Goal: Task Accomplishment & Management: Use online tool/utility

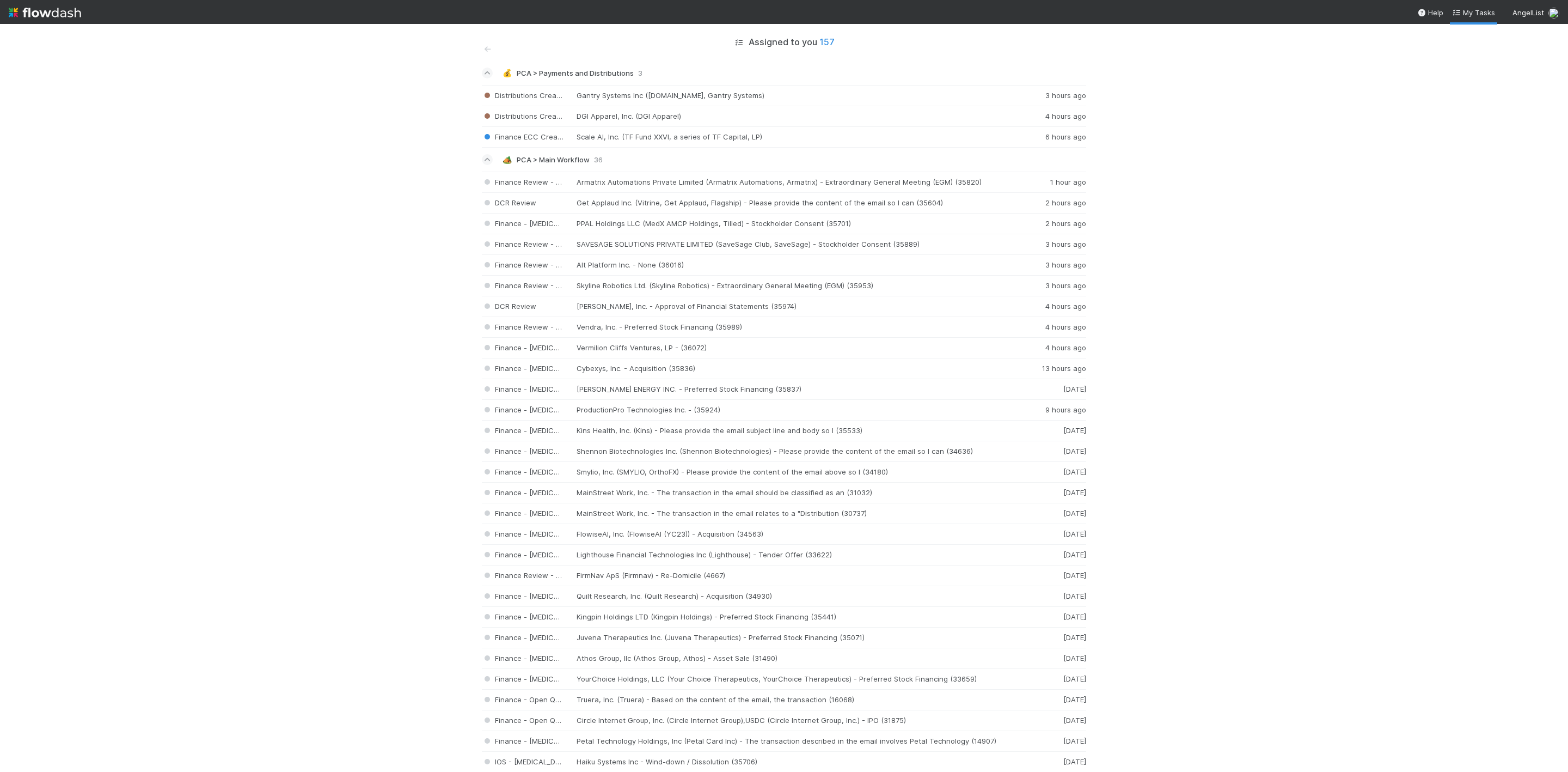
click at [13, 13] on img at bounding box center [44, 13] width 72 height 18
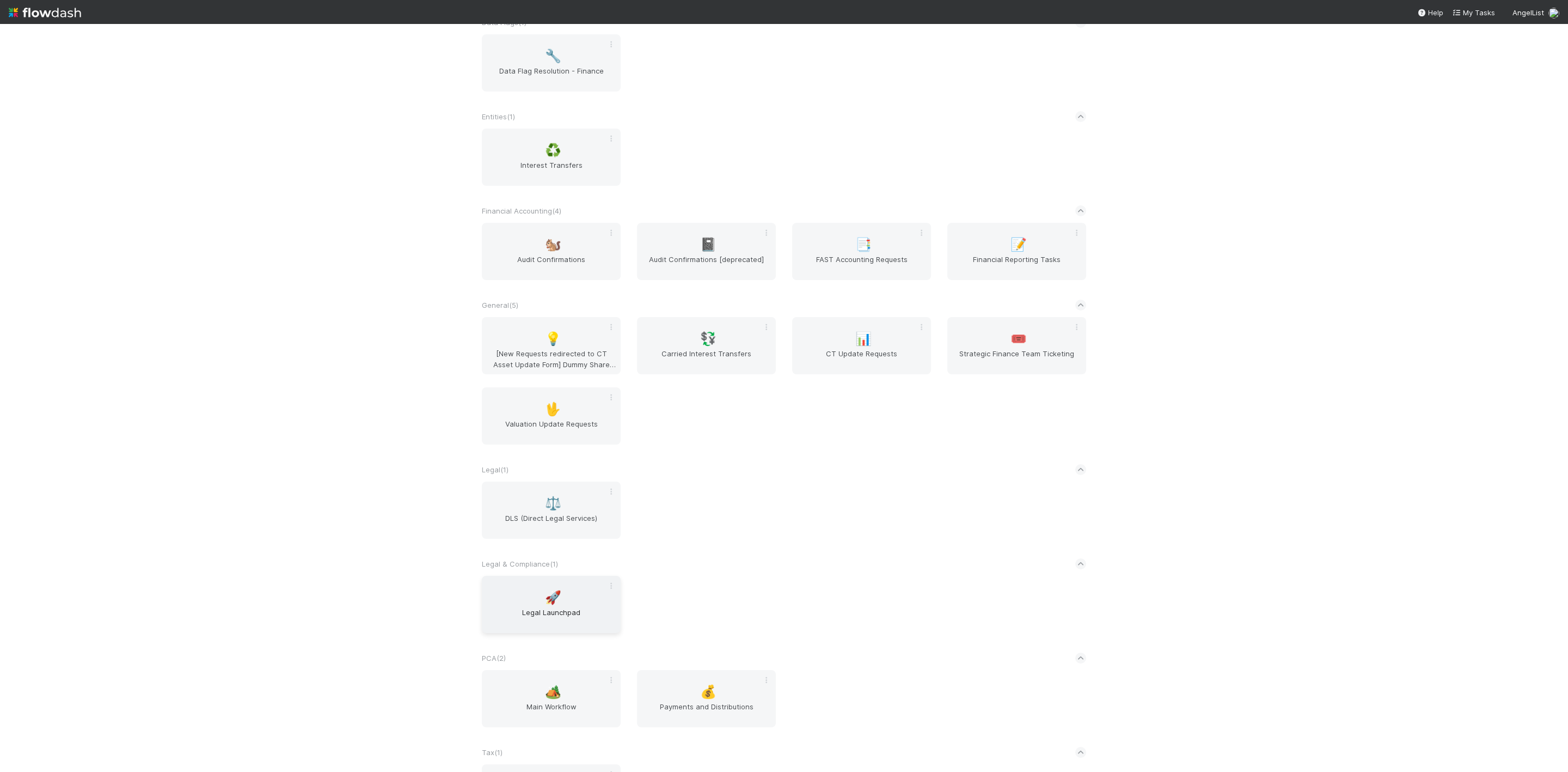
scroll to position [337, 0]
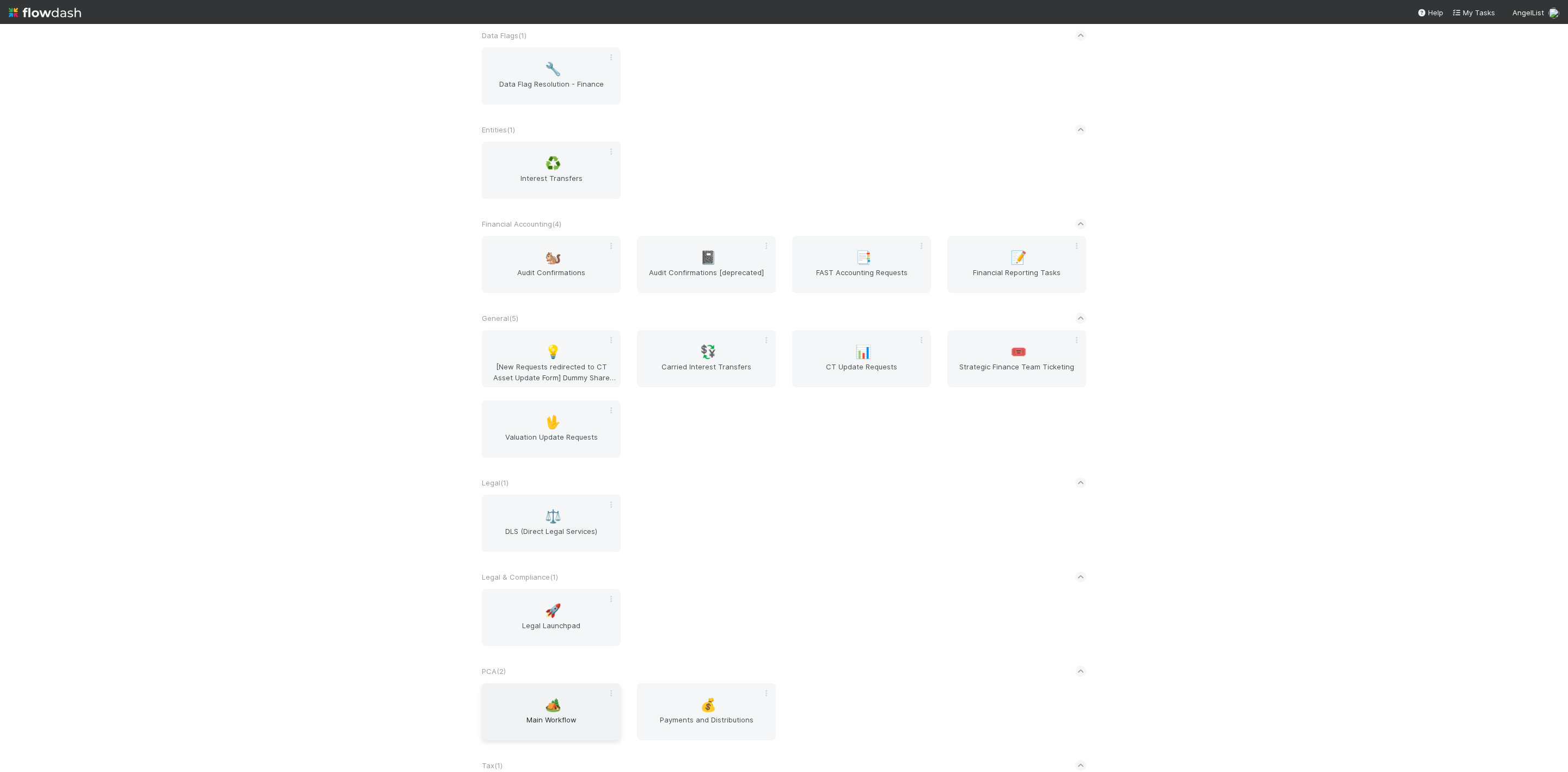
click at [565, 712] on div "🏕️ Main Workflow" at bounding box center [551, 712] width 139 height 57
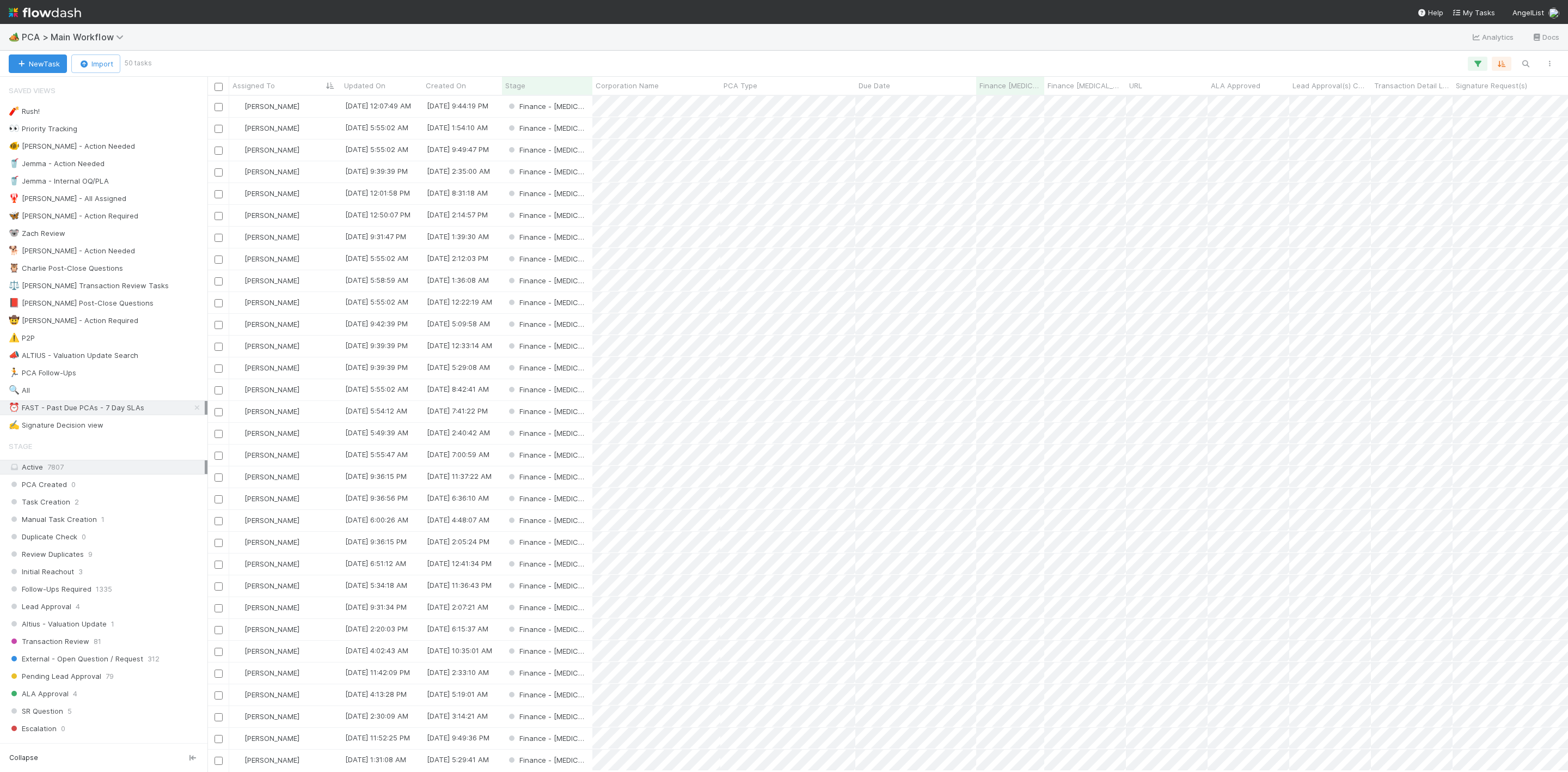
scroll to position [662, 1348]
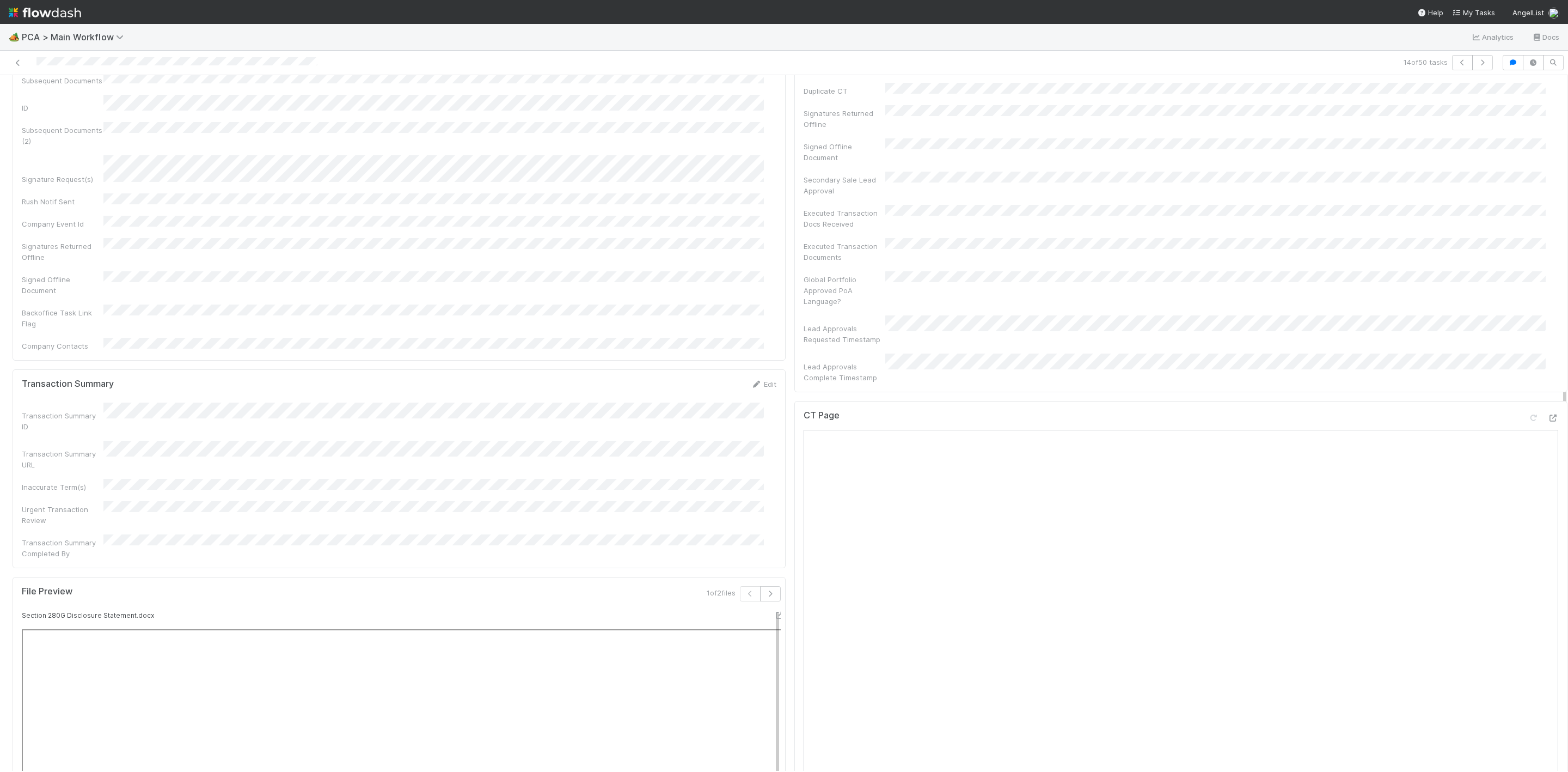
scroll to position [899, 0]
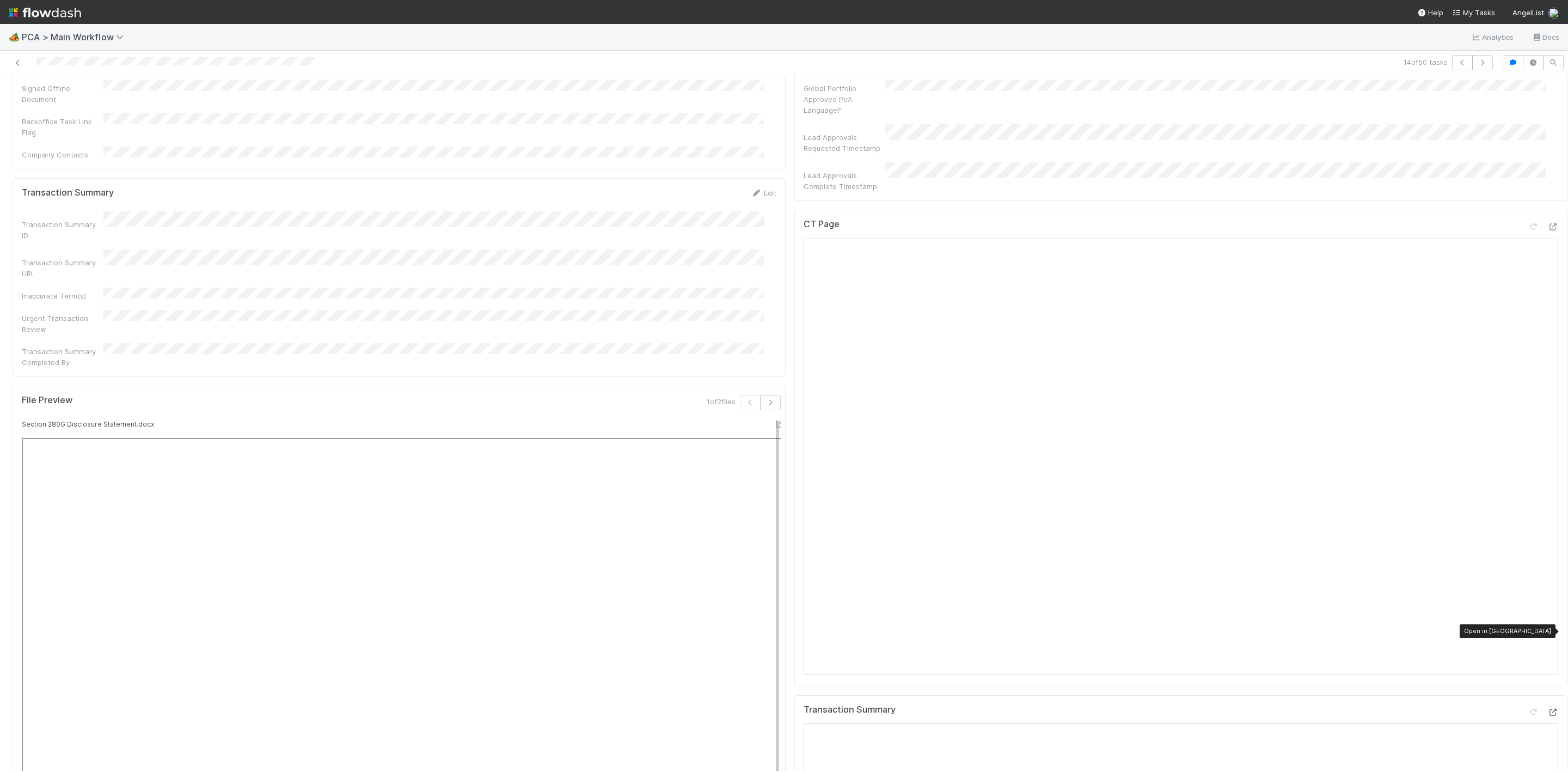
click at [1548, 708] on icon at bounding box center [1553, 712] width 11 height 7
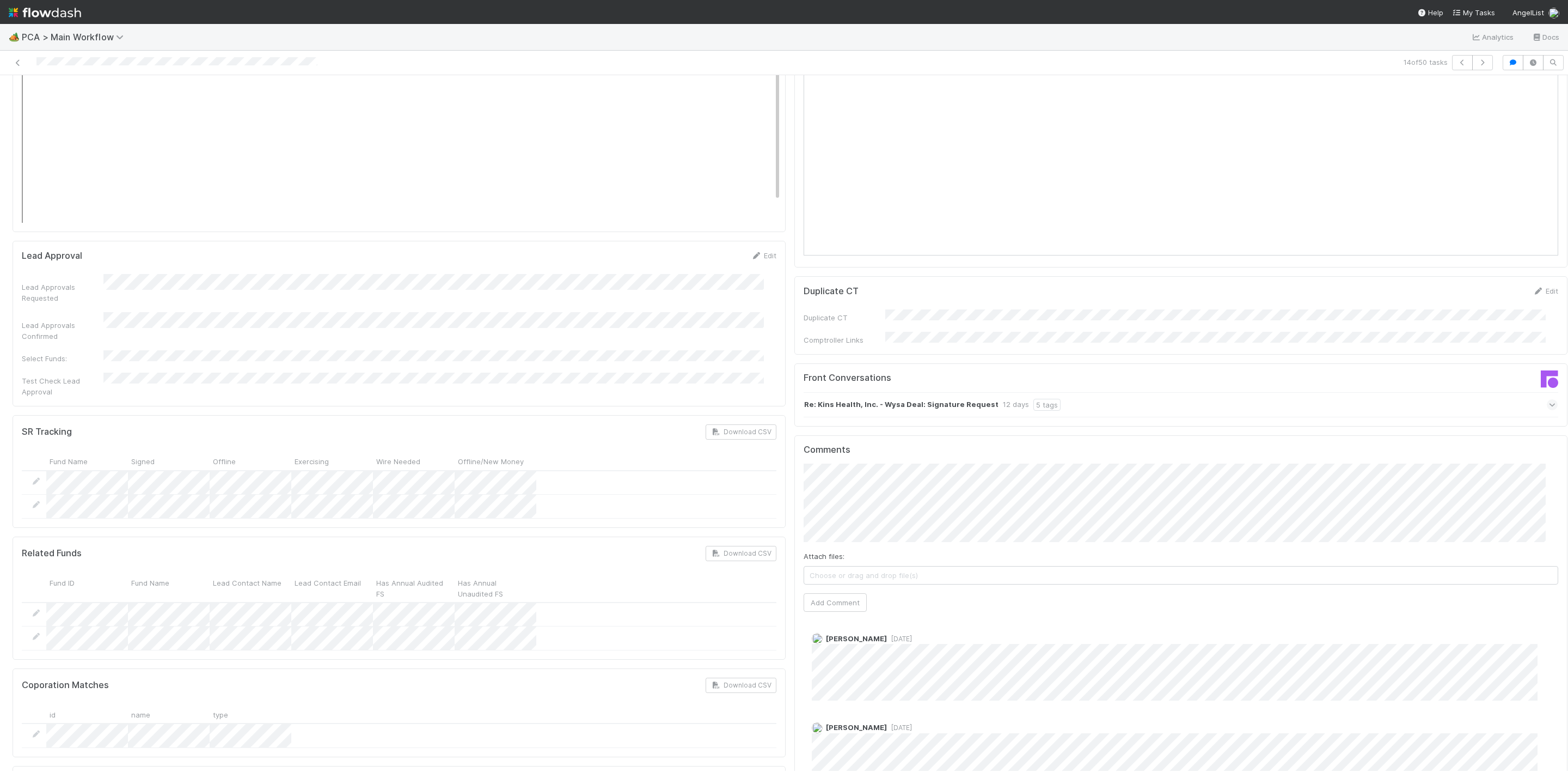
scroll to position [1716, 0]
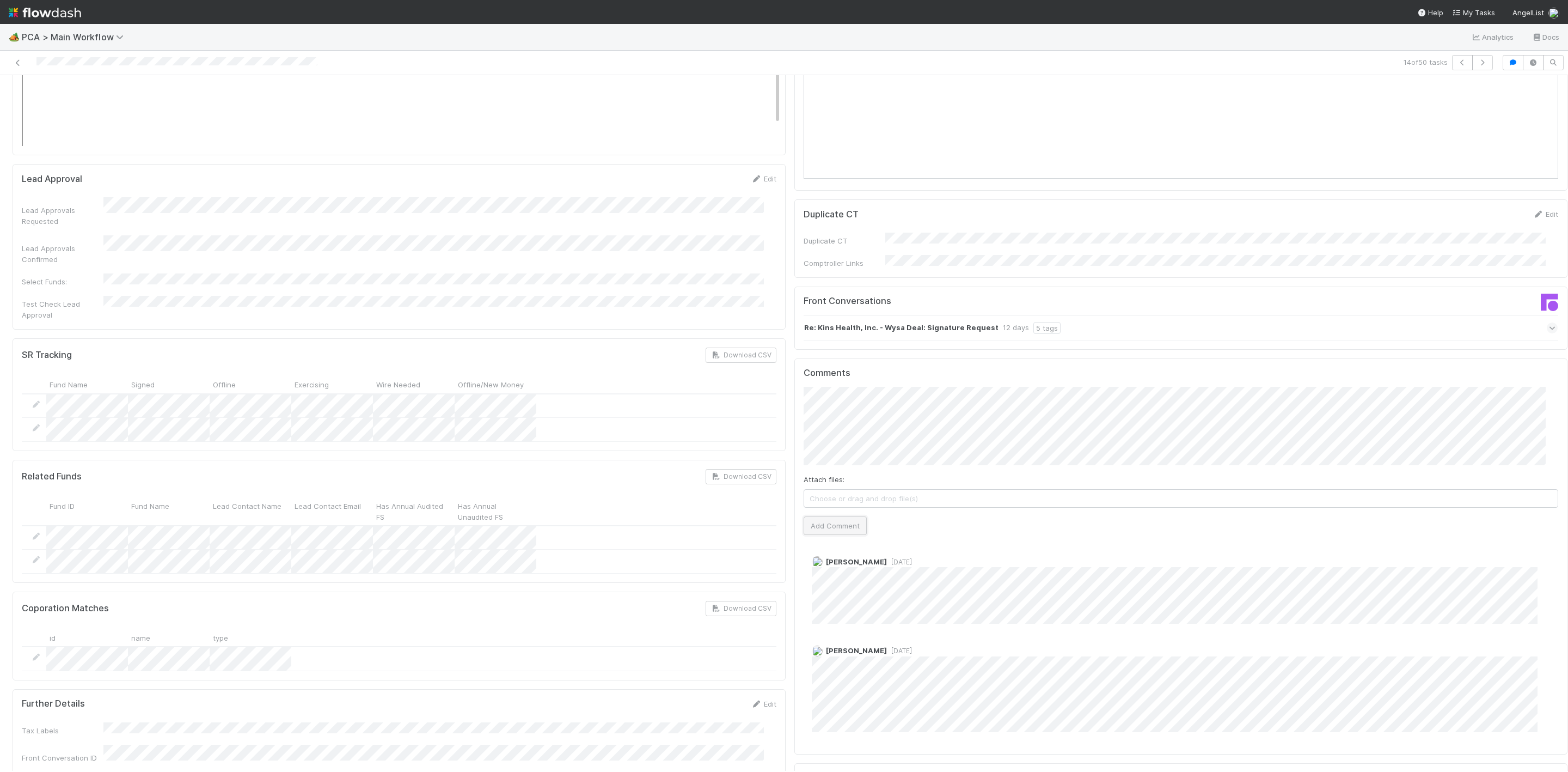
click at [814, 516] on button "Add Comment" at bounding box center [835, 526] width 63 height 18
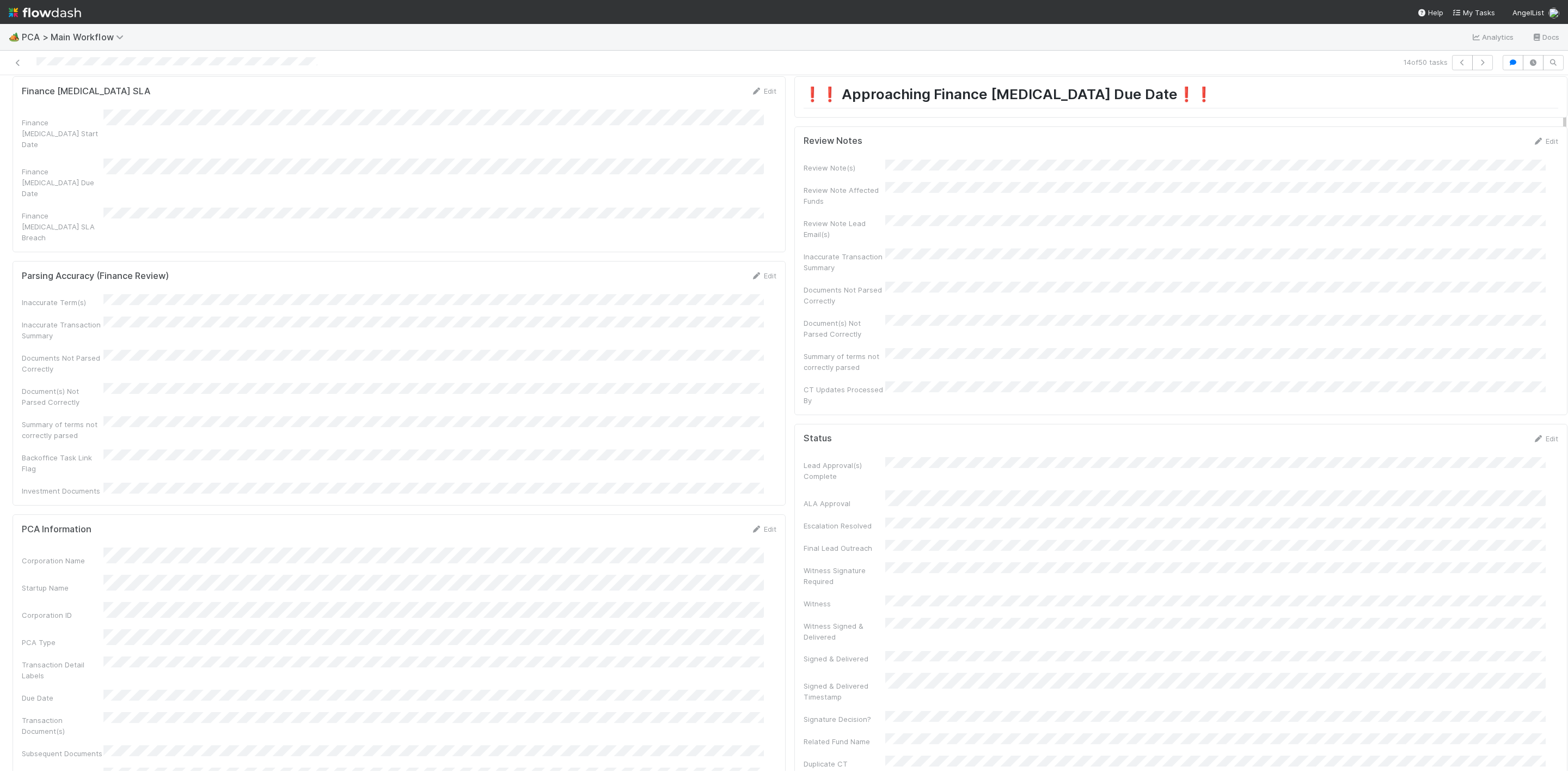
scroll to position [0, 0]
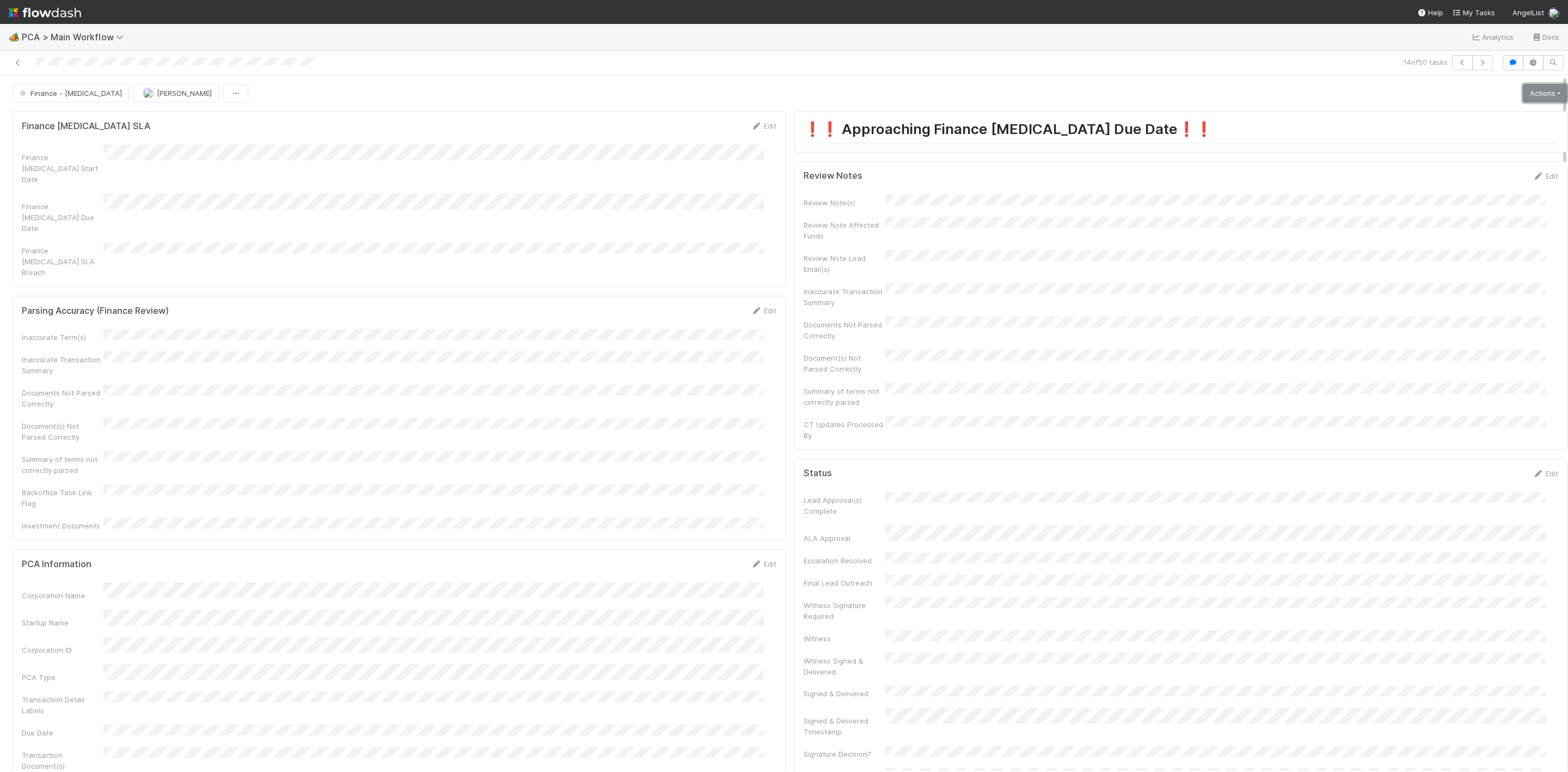
click at [1523, 93] on link "Actions" at bounding box center [1545, 93] width 44 height 18
click at [1471, 127] on button "Move to Post-Close Question" at bounding box center [1483, 132] width 177 height 15
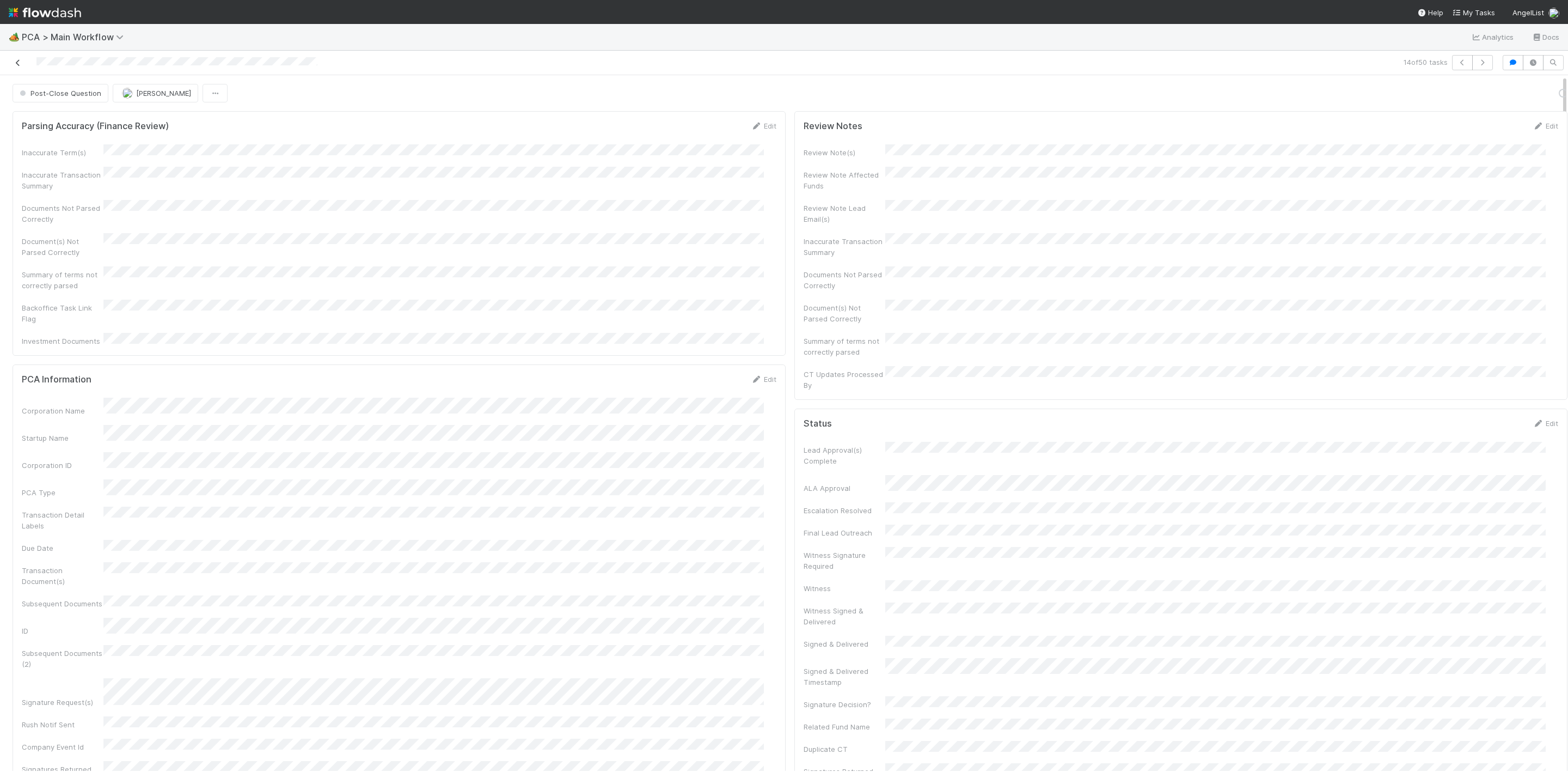
click at [18, 62] on icon at bounding box center [18, 63] width 11 height 7
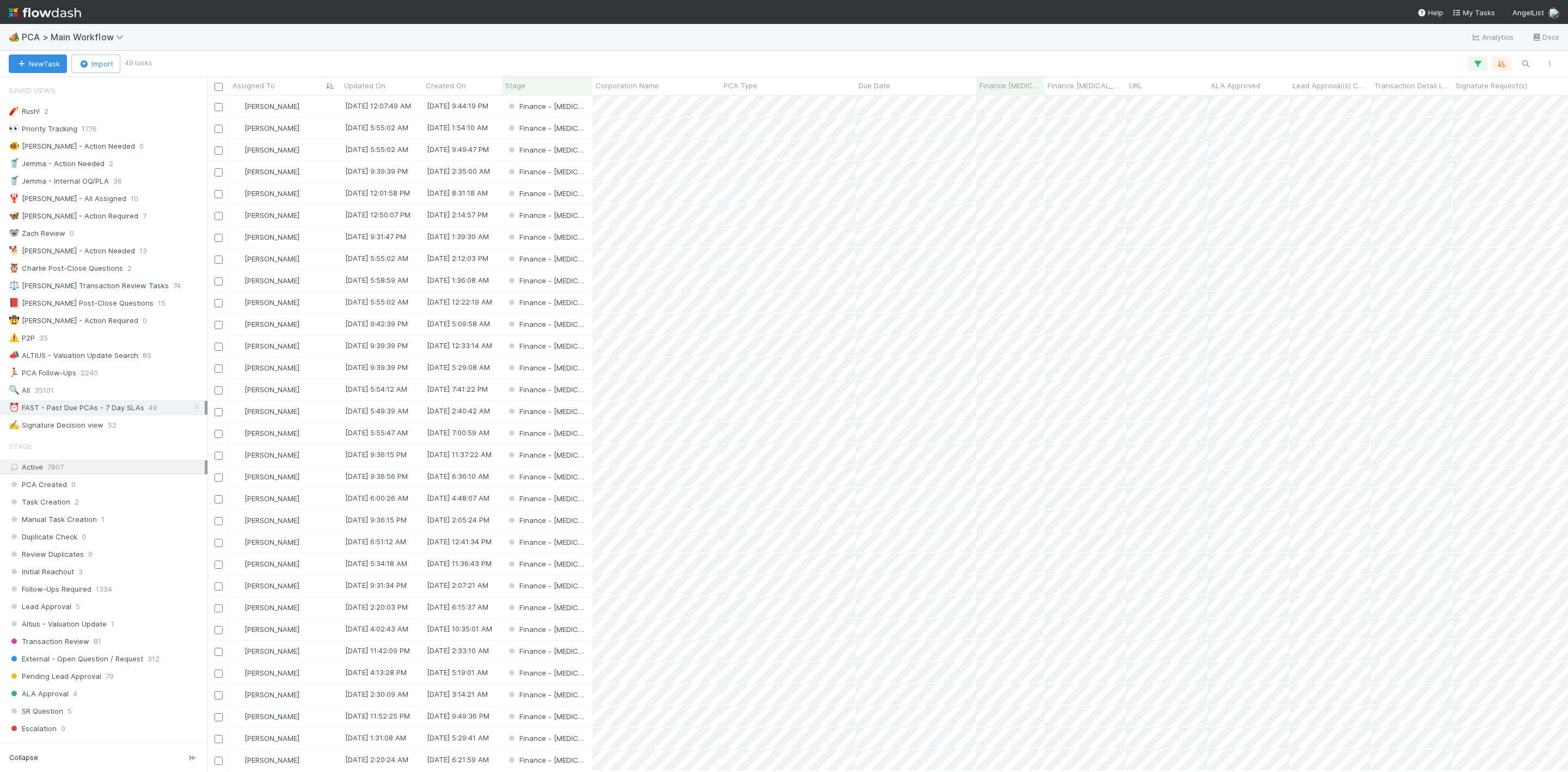
scroll to position [662, 1348]
click at [320, 365] on div "[PERSON_NAME]" at bounding box center [285, 367] width 111 height 21
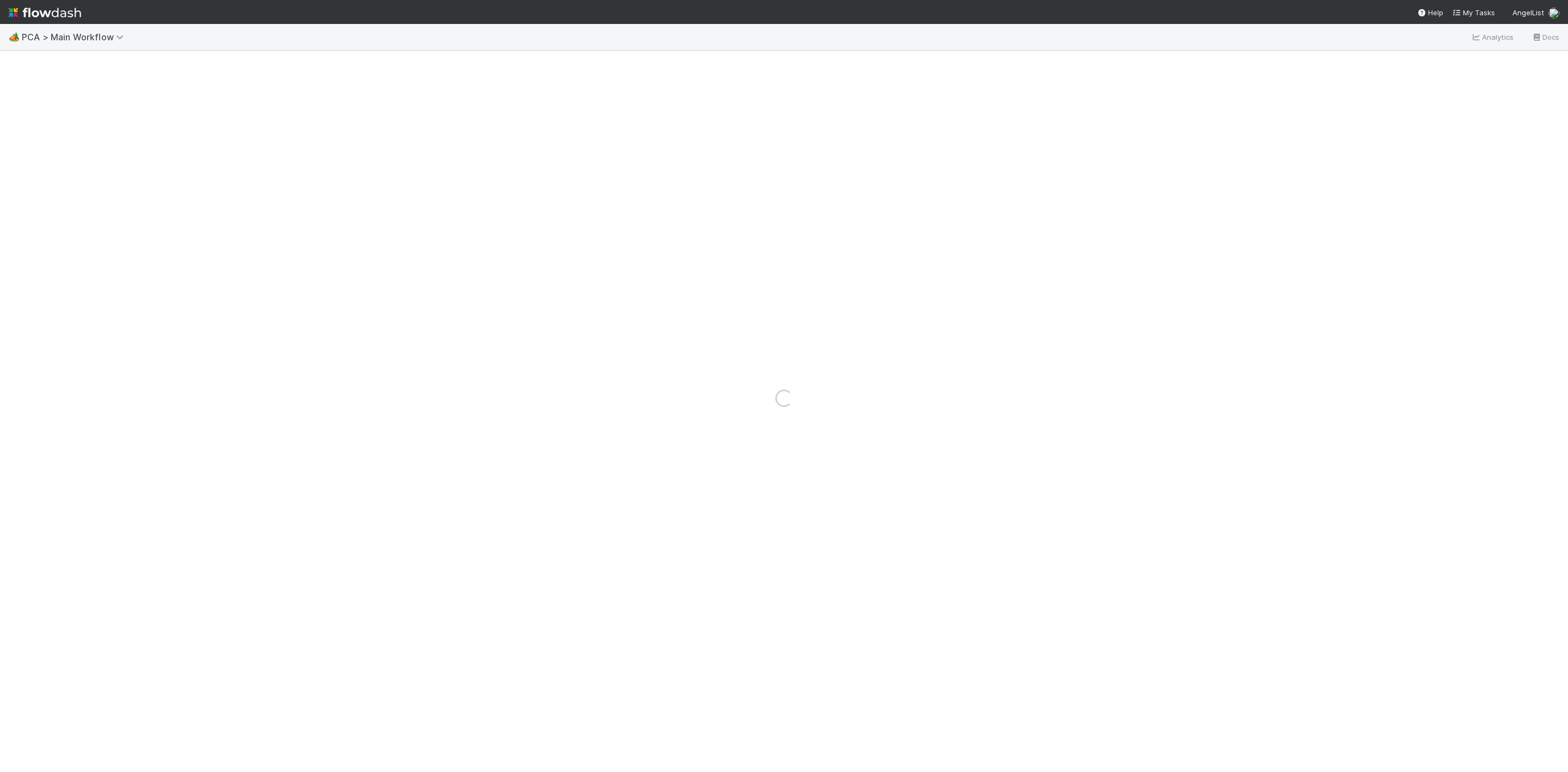
click at [938, 296] on div "Loading..." at bounding box center [784, 398] width 1568 height 748
click at [1548, 453] on icon at bounding box center [1553, 457] width 11 height 7
